Goal: Information Seeking & Learning: Learn about a topic

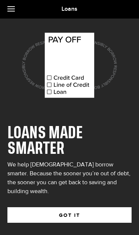
scroll to position [40, 0]
click at [84, 207] on button "GOT IT" at bounding box center [69, 215] width 124 height 16
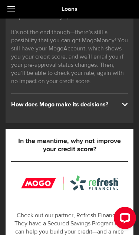
scroll to position [133, 0]
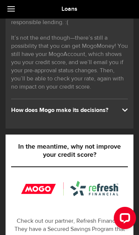
click at [122, 109] on span at bounding box center [125, 109] width 6 height 6
click at [126, 107] on span at bounding box center [125, 109] width 6 height 6
click at [126, 109] on span at bounding box center [125, 109] width 6 height 6
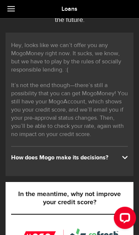
scroll to position [81, 0]
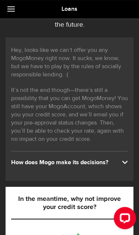
click at [124, 162] on span at bounding box center [125, 162] width 6 height 6
click at [119, 162] on div "How does Mogo make its decisions?" at bounding box center [69, 163] width 117 height 8
click at [119, 161] on div "How does Mogo make its decisions?" at bounding box center [69, 163] width 117 height 8
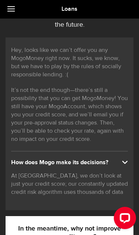
click at [116, 160] on div "How does Mogo make its decisions?" at bounding box center [69, 163] width 117 height 8
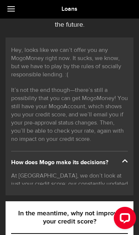
click at [121, 159] on div "How does Mogo make its decisions?" at bounding box center [69, 163] width 117 height 8
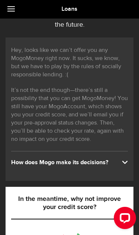
click at [123, 160] on span at bounding box center [125, 162] width 6 height 6
click at [120, 166] on div "How does Mogo make its decisions?" at bounding box center [69, 163] width 117 height 8
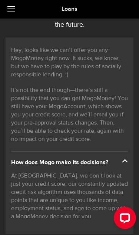
click at [125, 162] on span at bounding box center [125, 162] width 6 height 6
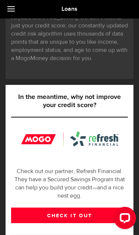
scroll to position [238, 0]
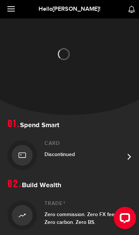
click at [80, 152] on div "Discontinued" at bounding box center [84, 154] width 80 height 8
